Goal: Check status: Check status

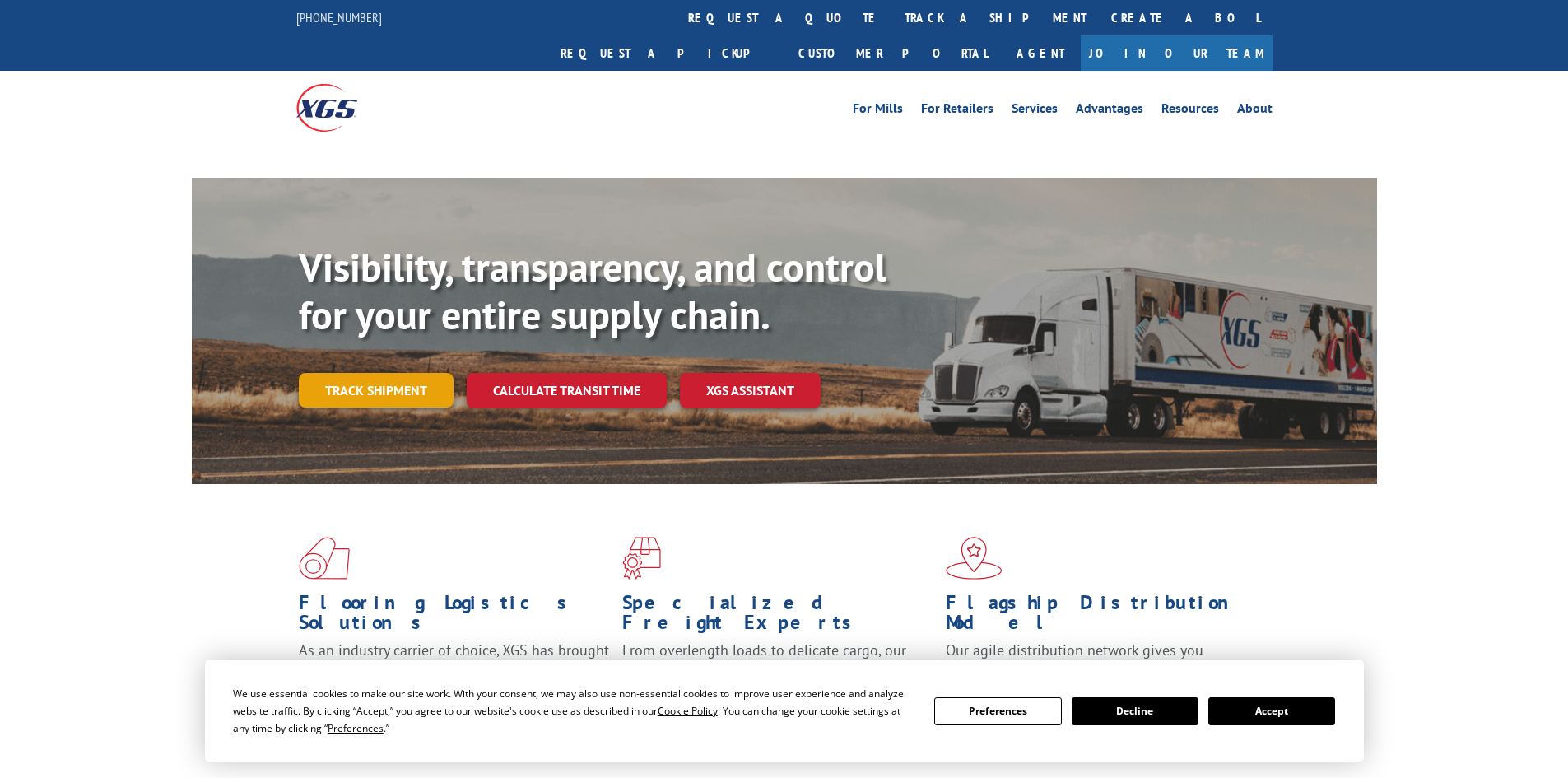
click at [406, 373] on link "Track shipment" at bounding box center [375, 390] width 155 height 35
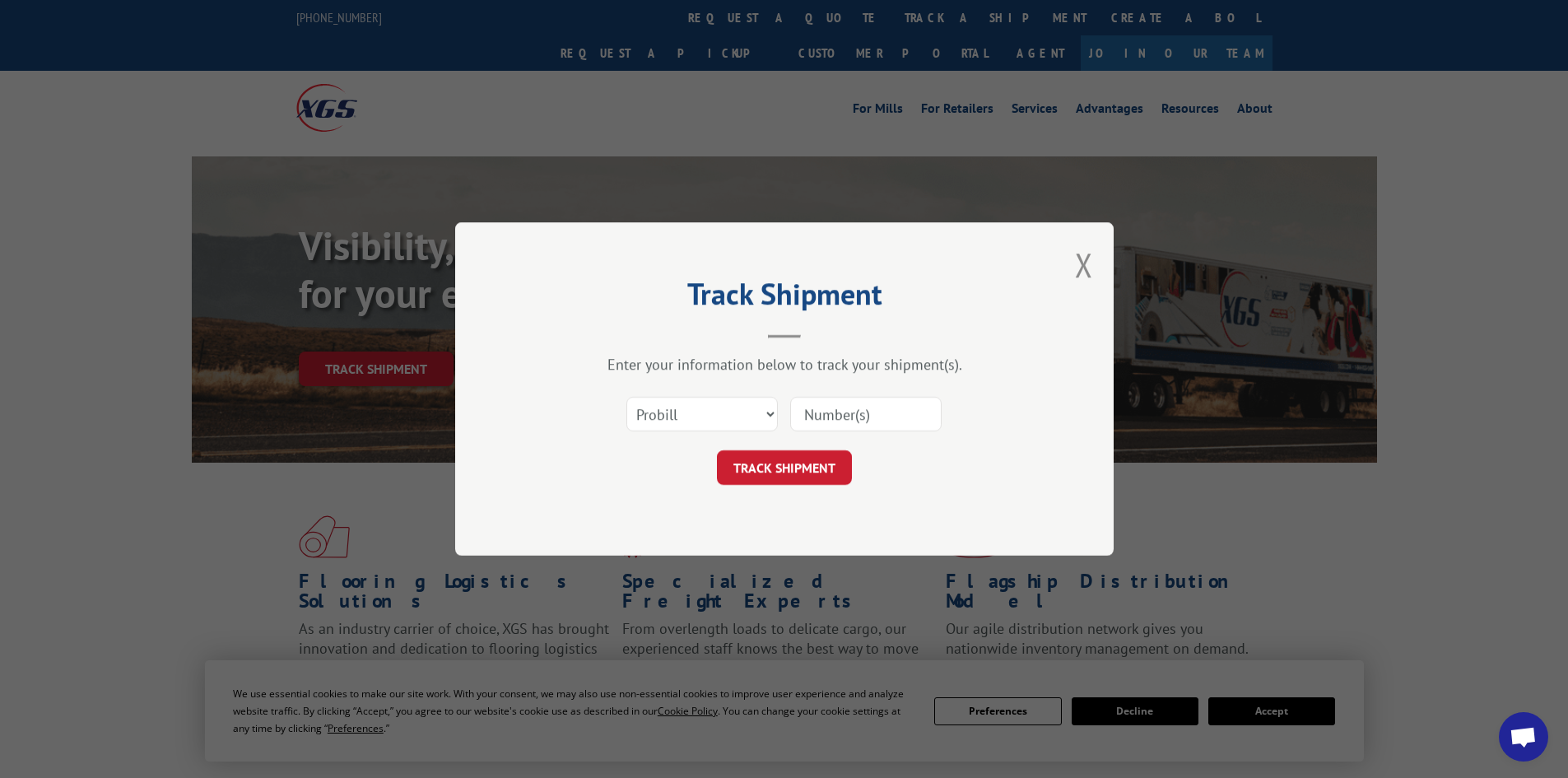
click at [704, 419] on select "Select category... Probill BOL PO" at bounding box center [702, 414] width 151 height 35
select select "bol"
click at [626, 396] on select "Select category... Probill BOL PO" at bounding box center [702, 414] width 151 height 35
click at [828, 418] on input at bounding box center [865, 414] width 151 height 35
paste input "CP-030239"
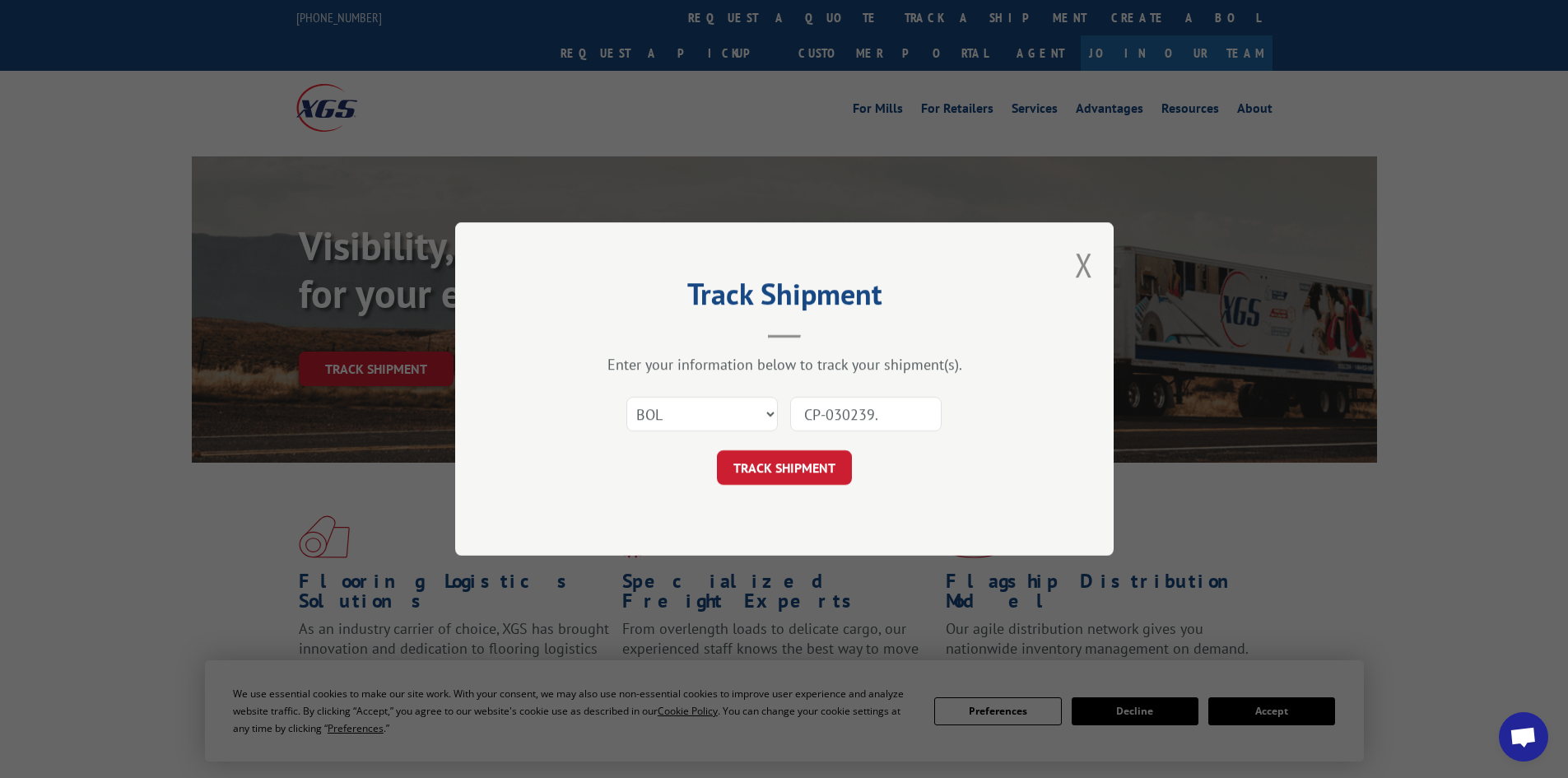
type input "CP-030239.a"
click button "TRACK SHIPMENT" at bounding box center [784, 468] width 135 height 35
